Goal: Task Accomplishment & Management: Complete application form

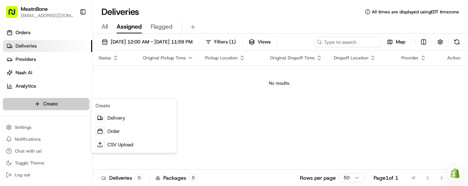
click at [51, 103] on html "MeatnBone [EMAIL_ADDRESS][DOMAIN_NAME] Toggle Sidebar Orders Deliveries Provide…" at bounding box center [234, 93] width 468 height 186
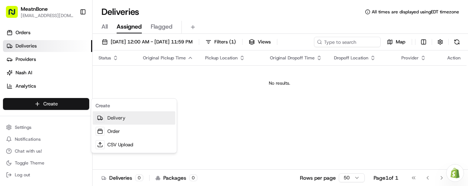
click at [111, 120] on link "Delivery" at bounding box center [134, 117] width 83 height 13
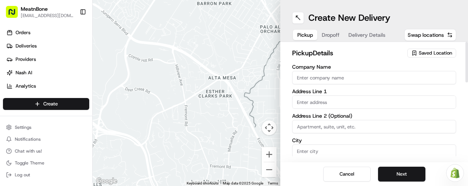
click at [313, 76] on input "Company Name" at bounding box center [374, 77] width 164 height 13
type input "Meatnbone"
type input "[STREET_ADDRESS][PERSON_NAME]"
type input "Orlando"
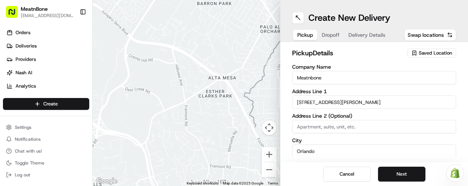
type input "[GEOGRAPHIC_DATA]"
type input "FL"
type input "32803"
type input "[PERSON_NAME]"
type input "Unamuno"
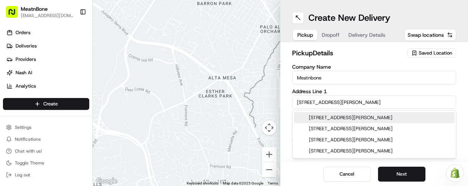
click at [342, 117] on div "[STREET_ADDRESS][PERSON_NAME]" at bounding box center [374, 117] width 160 height 11
type input "[STREET_ADDRESS][PERSON_NAME]"
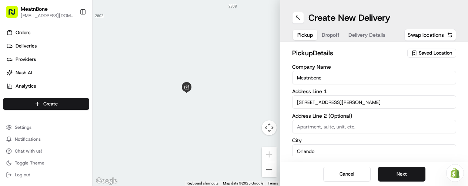
click at [310, 32] on span "Pickup" at bounding box center [306, 34] width 16 height 7
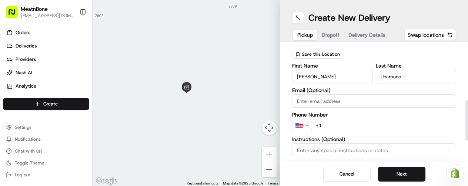
scroll to position [164, 0]
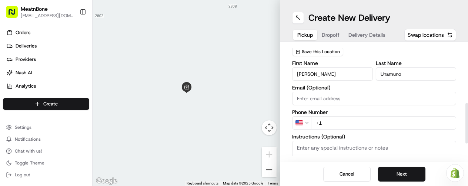
drag, startPoint x: 467, startPoint y: 70, endPoint x: 468, endPoint y: 131, distance: 60.8
click at [468, 131] on div at bounding box center [467, 123] width 3 height 40
click at [333, 120] on input "+1" at bounding box center [383, 122] width 145 height 13
type input "[PHONE_NUMBER]"
click at [400, 171] on button "Next" at bounding box center [401, 173] width 47 height 15
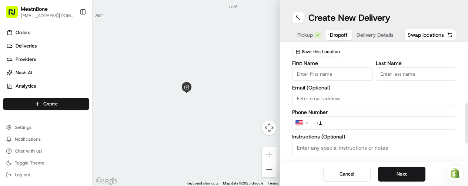
click at [353, 72] on input "First Name" at bounding box center [332, 73] width 81 height 13
type input "Brion"
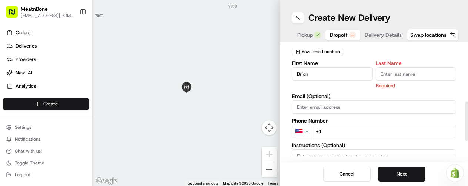
click at [391, 73] on input "Last Name" at bounding box center [416, 73] width 81 height 13
type input "[PERSON_NAME]"
click at [363, 133] on div "First Name [PERSON_NAME] Last Name [PERSON_NAME] Required Email (Optional) Phon…" at bounding box center [374, 138] width 164 height 156
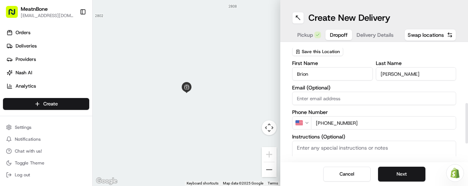
type input "[PHONE_NUMBER]"
click at [364, 149] on textarea "Instructions (Optional)" at bounding box center [374, 168] width 164 height 56
click at [393, 173] on button "Next" at bounding box center [401, 173] width 47 height 15
click at [461, 66] on div "dropoff Details Saved Location Company Name Address Line 1 Required Address Lin…" at bounding box center [374, 102] width 188 height 120
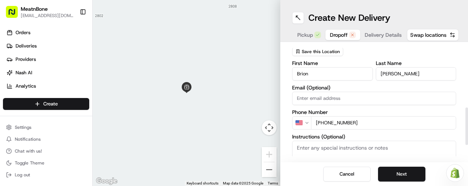
drag, startPoint x: 458, startPoint y: 69, endPoint x: 465, endPoint y: 109, distance: 41.0
click at [465, 109] on div "dropoff Details Saved Location Company Name Address Line 1 Required Address Lin…" at bounding box center [374, 102] width 188 height 120
click at [389, 173] on button "Next" at bounding box center [401, 173] width 47 height 15
click at [313, 52] on span "Save this Location" at bounding box center [321, 52] width 38 height 6
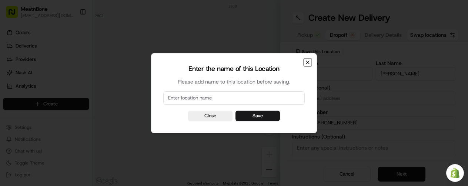
click at [307, 62] on icon "button" at bounding box center [307, 62] width 3 height 3
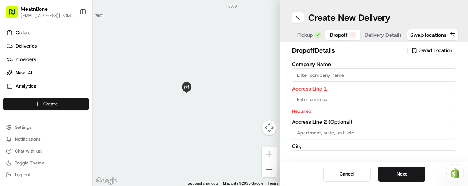
scroll to position [0, 0]
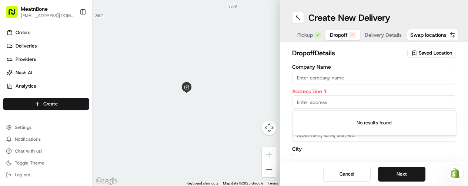
click at [303, 104] on input "text" at bounding box center [374, 101] width 164 height 13
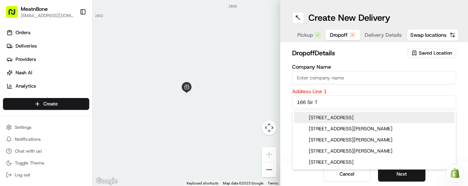
click at [352, 119] on div "[STREET_ADDRESS]" at bounding box center [374, 117] width 160 height 11
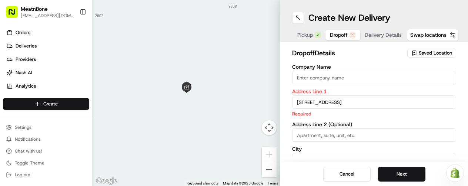
type input "[STREET_ADDRESS][PERSON_NAME]"
type input "[PERSON_NAME]"
type input "[GEOGRAPHIC_DATA]"
type input "FL"
type input "32746"
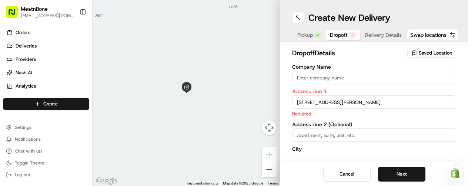
type input "[STREET_ADDRESS]"
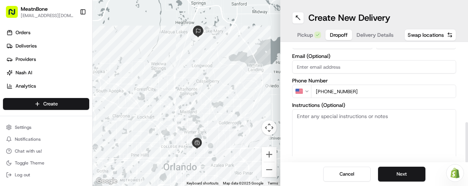
scroll to position [216, 0]
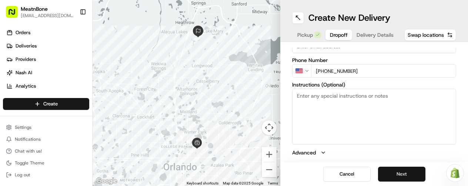
click at [404, 168] on button "Next" at bounding box center [401, 173] width 47 height 15
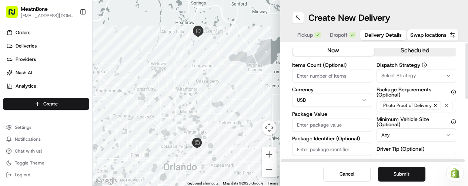
scroll to position [0, 0]
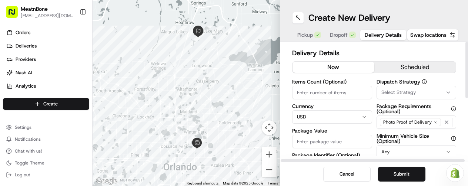
click at [302, 97] on input "Items Count (Optional)" at bounding box center [332, 92] width 80 height 13
type input "1"
click at [364, 142] on input "Package Value" at bounding box center [332, 141] width 80 height 13
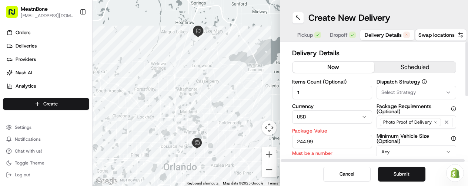
type input "244.98"
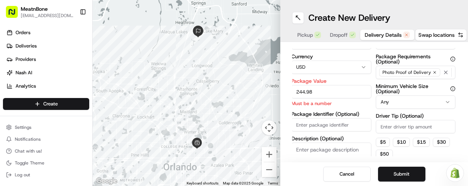
scroll to position [50, 0]
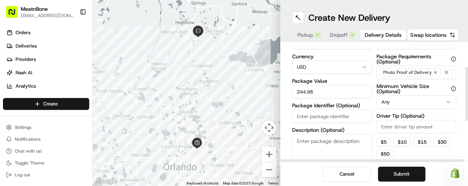
click at [332, 128] on div "Items Count (Optional) 1 Currency USD Package Value 244.98 Package Identifier (…" at bounding box center [332, 102] width 80 height 146
type input "252599"
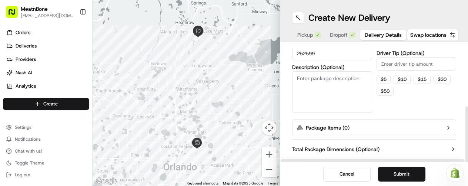
scroll to position [125, 0]
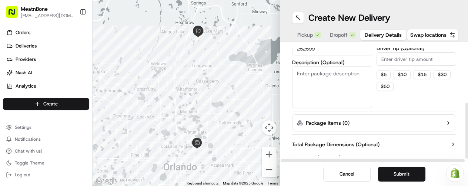
drag, startPoint x: 467, startPoint y: 80, endPoint x: 462, endPoint y: 113, distance: 34.1
click at [466, 113] on div at bounding box center [467, 130] width 3 height 56
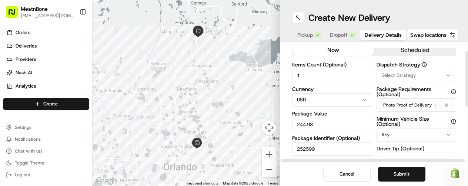
scroll to position [0, 0]
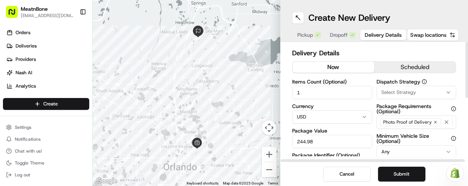
drag, startPoint x: 467, startPoint y: 118, endPoint x: 429, endPoint y: 42, distance: 84.8
click at [466, 42] on div at bounding box center [467, 70] width 3 height 56
click at [378, 33] on span "Delivery Details" at bounding box center [383, 34] width 37 height 7
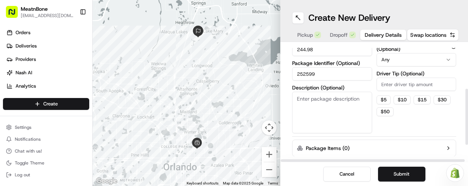
scroll to position [87, 0]
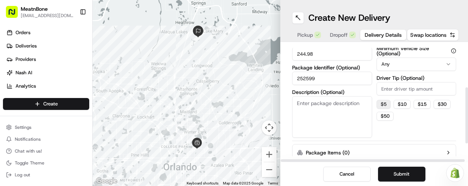
click at [385, 102] on button "$ 5" at bounding box center [384, 104] width 14 height 9
type input "5"
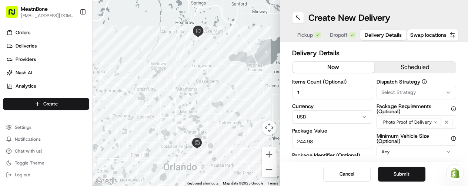
click at [338, 36] on span "Dropoff" at bounding box center [339, 34] width 18 height 7
click at [374, 31] on span "Delivery Details" at bounding box center [383, 34] width 37 height 7
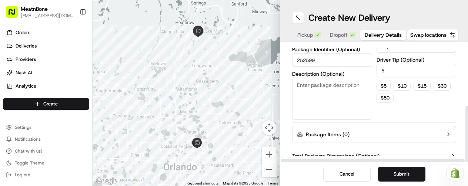
scroll to position [125, 0]
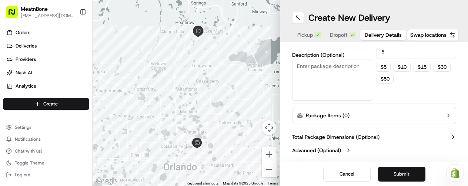
click at [398, 171] on button "Submit" at bounding box center [401, 173] width 47 height 15
